Goal: Find specific page/section: Find specific page/section

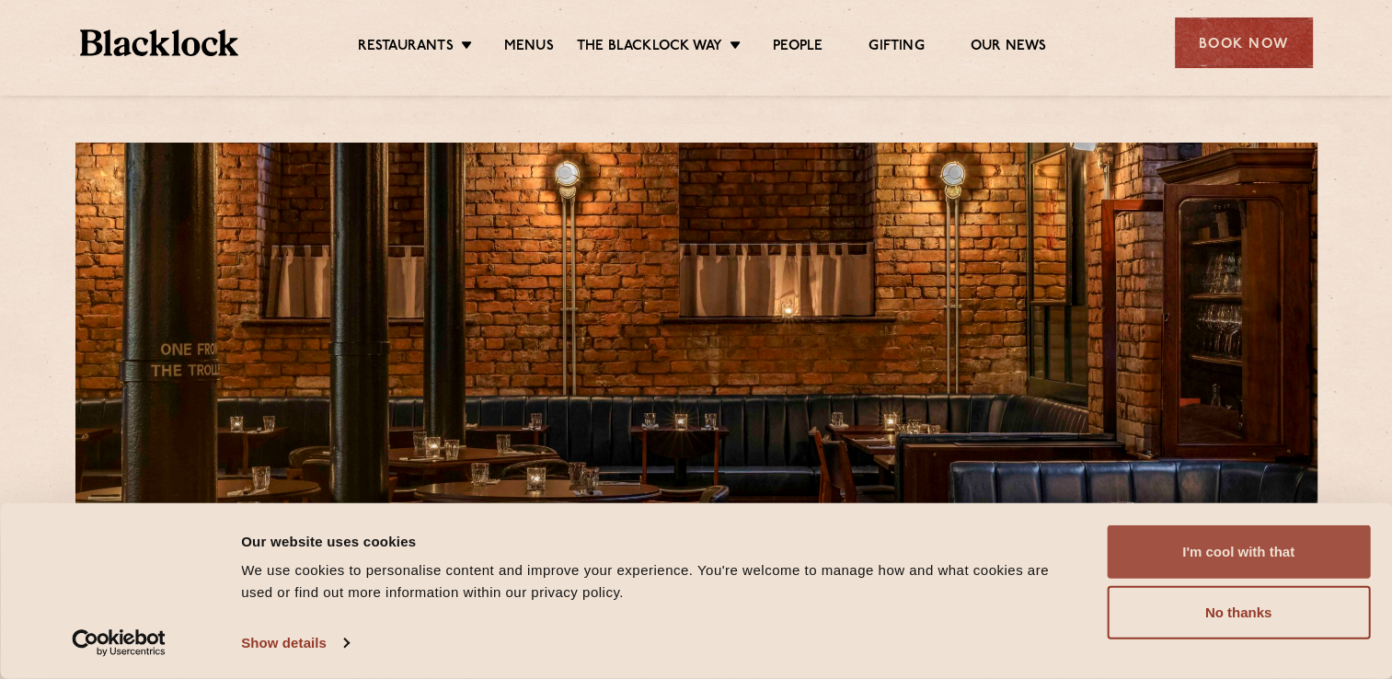
click at [1196, 542] on button "I'm cool with that" at bounding box center [1238, 551] width 263 height 53
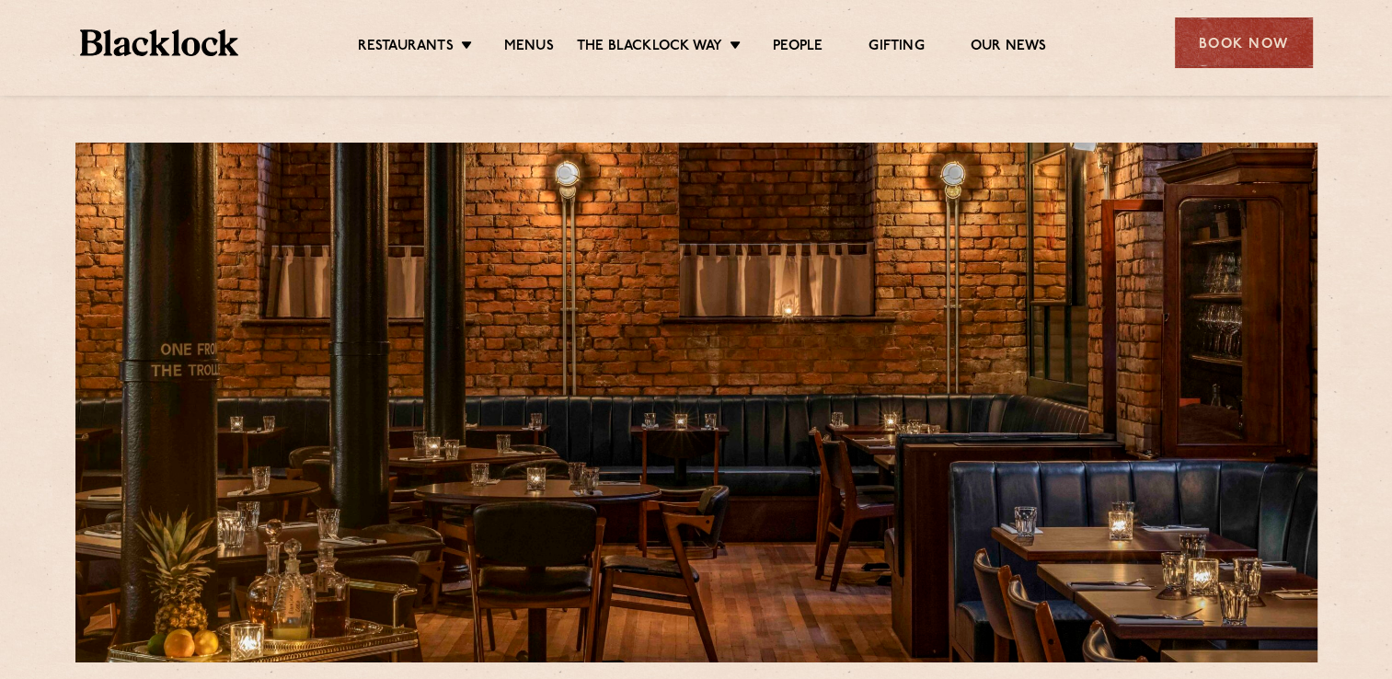
click at [535, 36] on ul "Restaurants Soho City Shoreditch Covent Garden Canary Wharf Manchester Birmingh…" at bounding box center [701, 43] width 926 height 29
click at [531, 43] on link "Menus" at bounding box center [529, 48] width 50 height 20
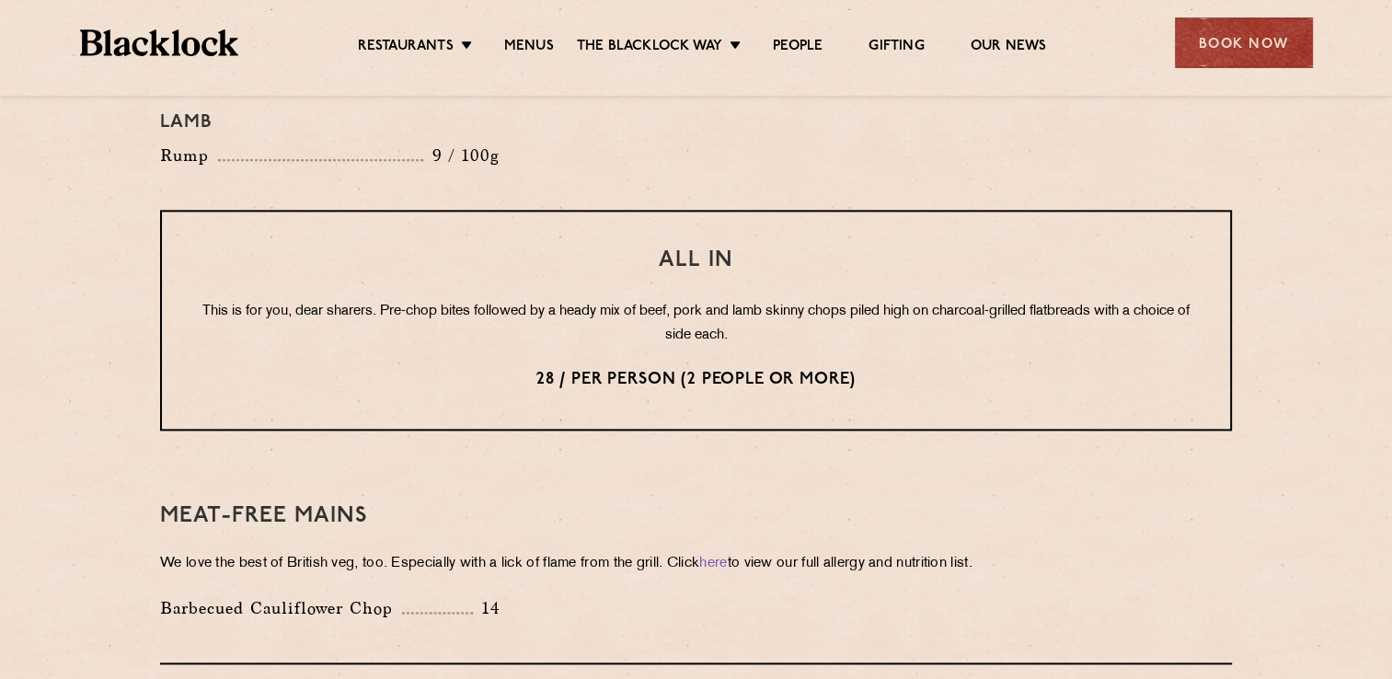
scroll to position [2293, 0]
